Goal: Task Accomplishment & Management: Manage account settings

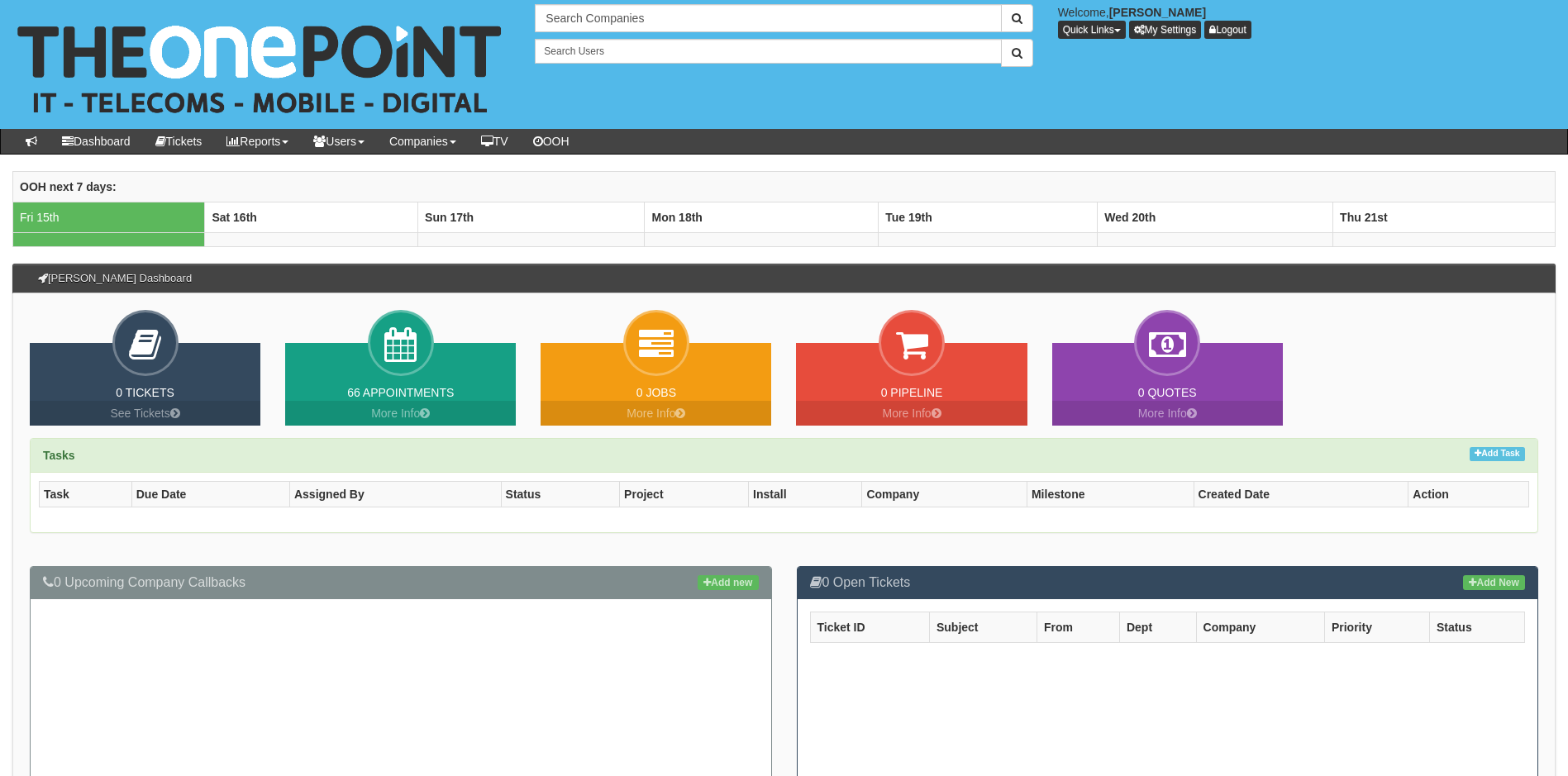
click at [454, 375] on div "66 Appointments More Info" at bounding box center [401, 384] width 231 height 83
click at [411, 393] on link "66 Appointments" at bounding box center [401, 393] width 107 height 13
click at [873, 102] on div "Search Companies Welcome, [PERSON_NAME] Quick Links Add Appointment Appointment…" at bounding box center [784, 64] width 1593 height 129
